Goal: Download file/media

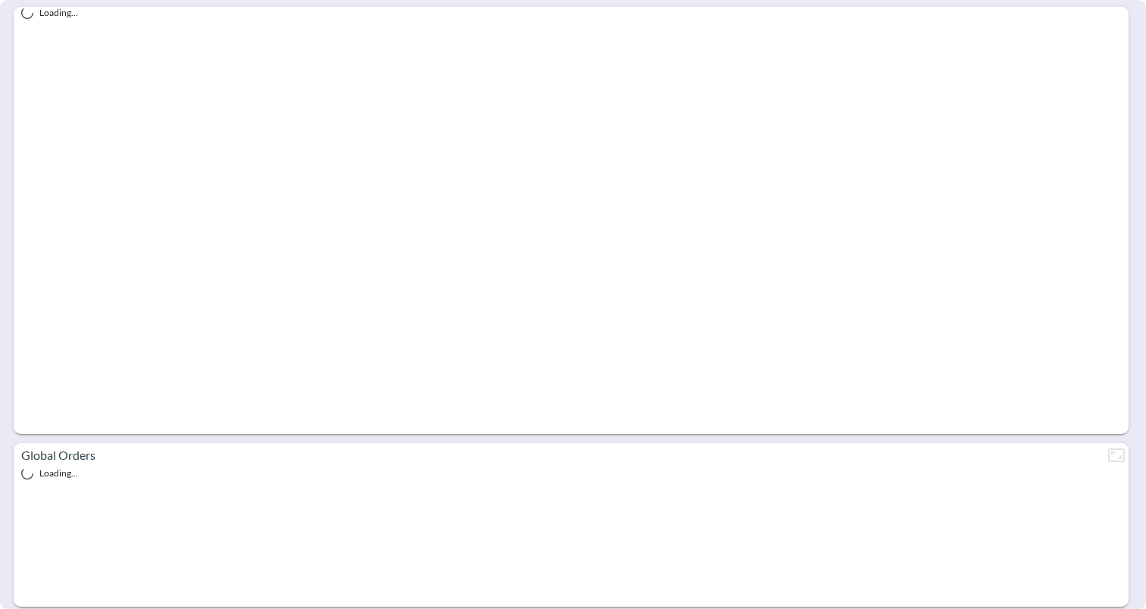
scroll to position [287, 0]
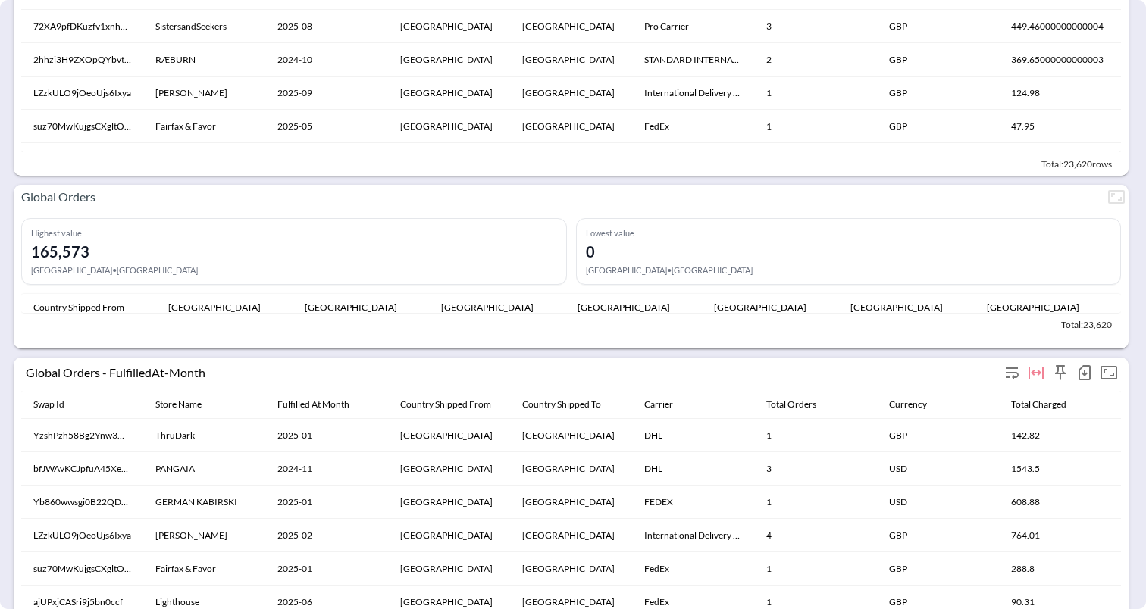
click at [1083, 373] on icon "button" at bounding box center [1084, 374] width 6 height 6
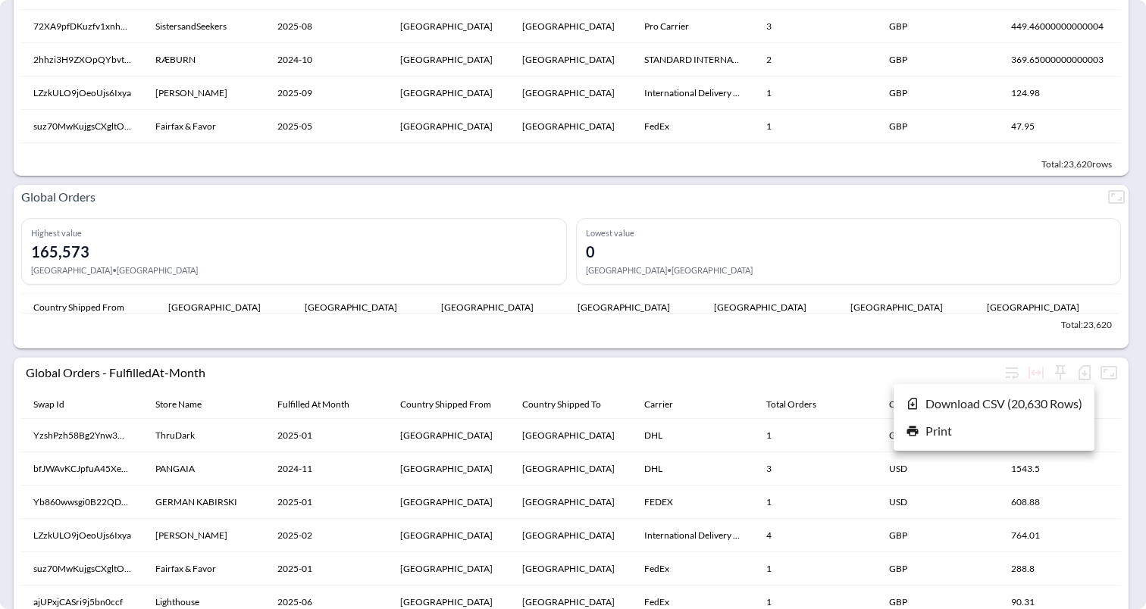
click at [799, 352] on div at bounding box center [573, 304] width 1146 height 609
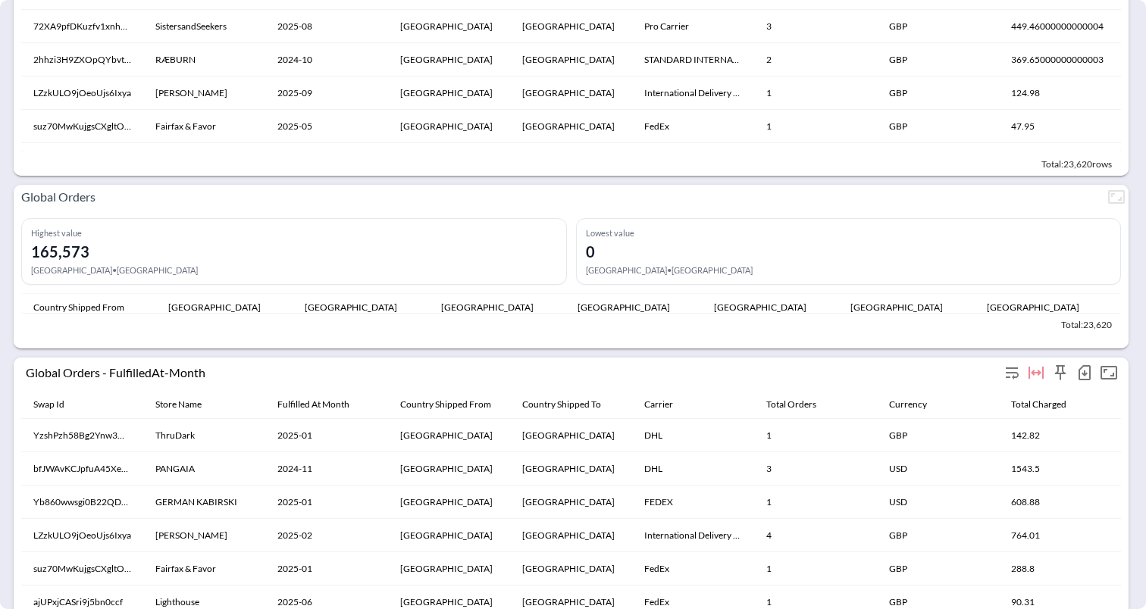
click at [1088, 371] on icon "button" at bounding box center [1084, 373] width 18 height 18
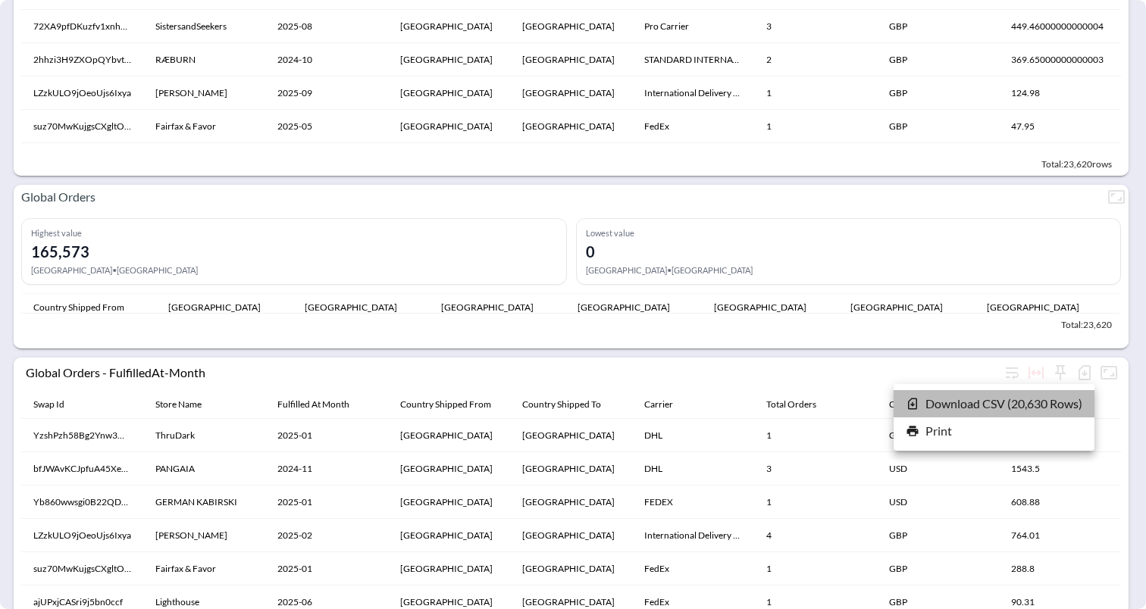
click at [1052, 401] on li "Download CSV ( 20,630 Rows )" at bounding box center [993, 403] width 201 height 27
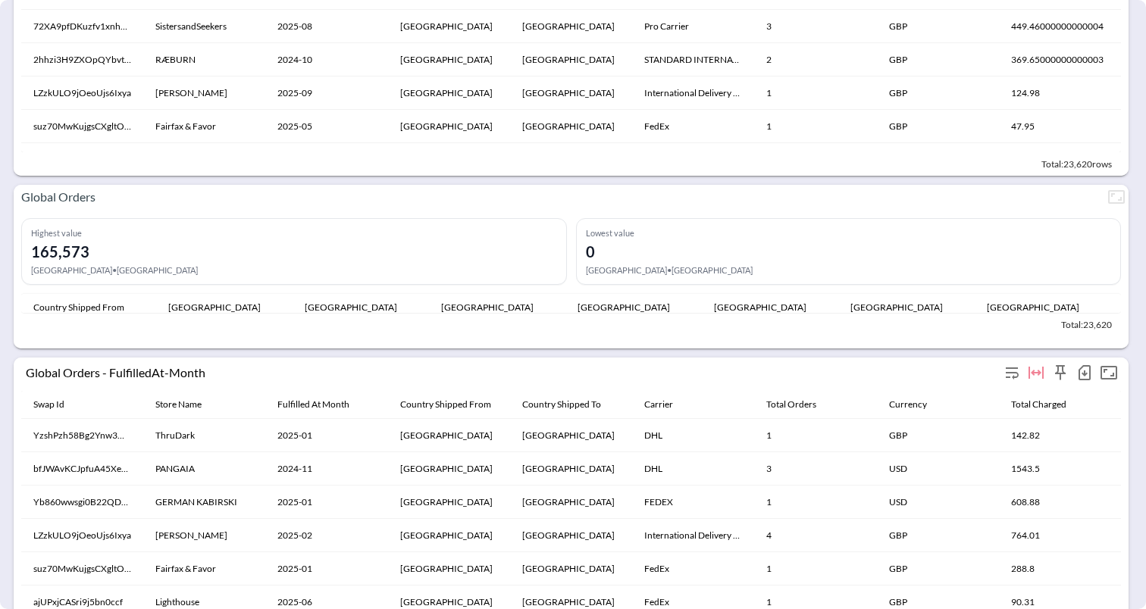
click at [111, 371] on div "Global Orders - FulfilledAt-Month" at bounding box center [513, 372] width 974 height 14
click at [112, 371] on div "Global Orders - FulfilledAt-Month" at bounding box center [513, 372] width 974 height 14
click at [232, 377] on div "Global Orders - FulfilledAt-Month" at bounding box center [513, 372] width 974 height 14
drag, startPoint x: 183, startPoint y: 371, endPoint x: 27, endPoint y: 373, distance: 156.9
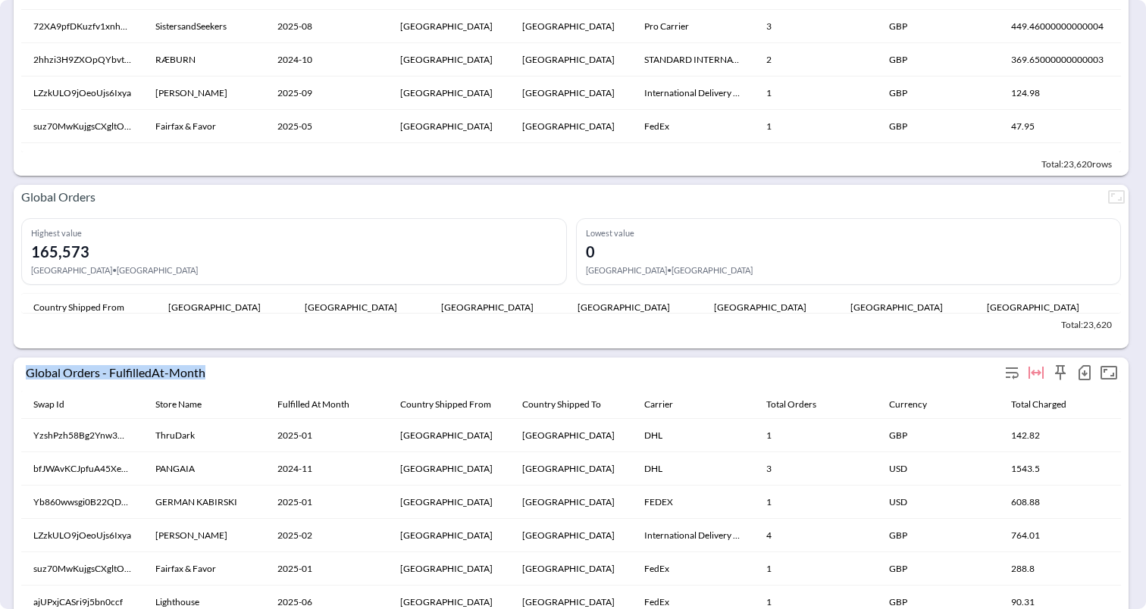
click at [26, 373] on div "Global Orders - FulfilledAt-Month" at bounding box center [513, 372] width 974 height 14
copy div "Global Orders - FulfilledAt-Month"
